Goal: Navigation & Orientation: Go to known website

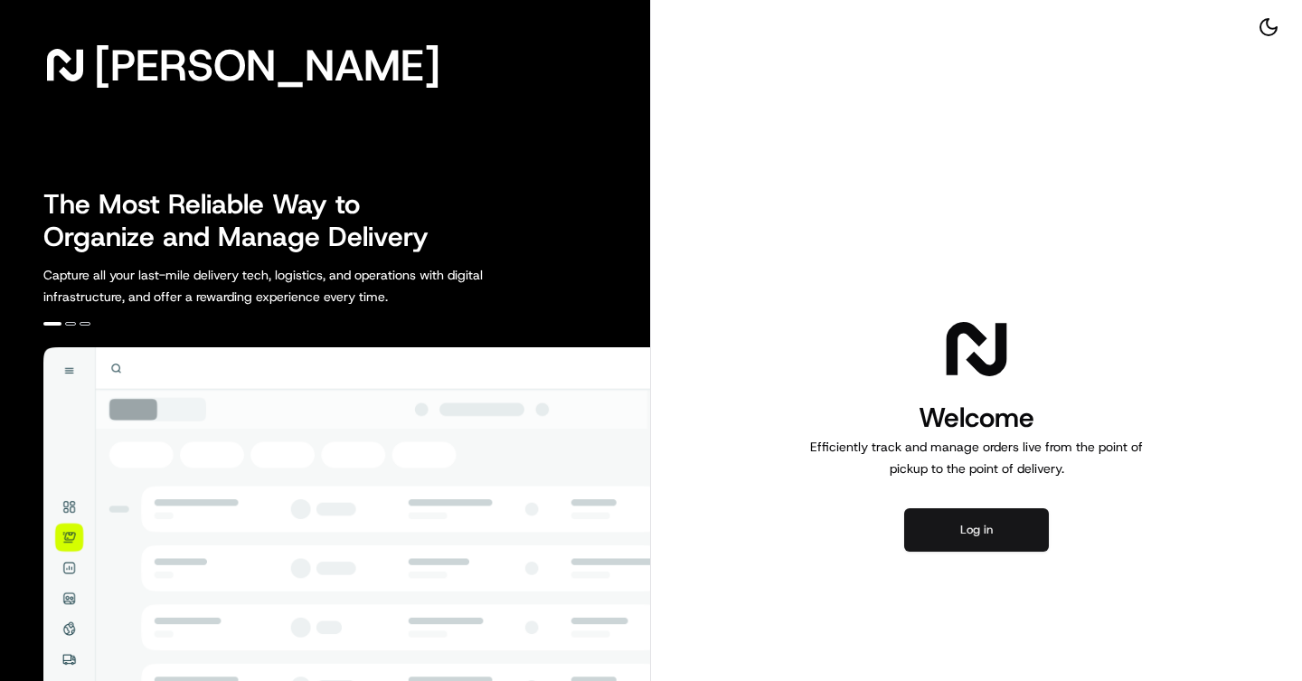
click at [963, 537] on button "Log in" at bounding box center [976, 529] width 145 height 43
